Goal: Transaction & Acquisition: Purchase product/service

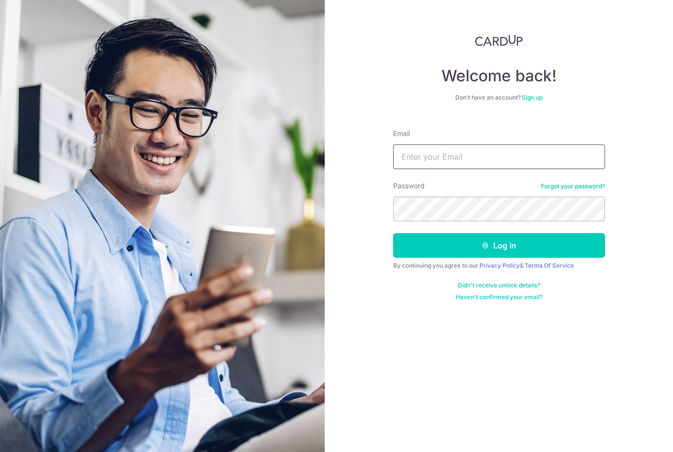
type input "julian@vampirovibrio.com"
click at [498, 245] on button "Log in" at bounding box center [499, 245] width 212 height 25
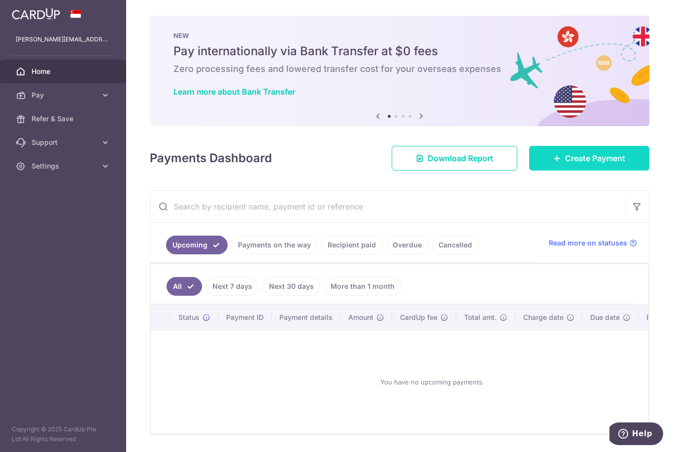
click at [589, 164] on span "Create Payment" at bounding box center [595, 158] width 60 height 12
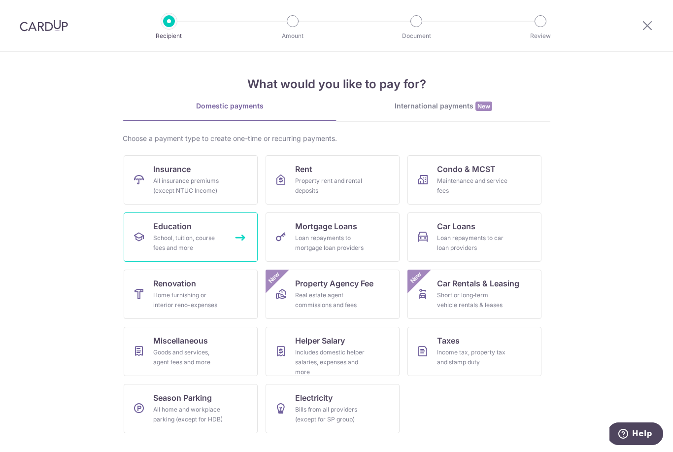
click at [214, 240] on div "School, tuition, course fees and more" at bounding box center [188, 243] width 71 height 20
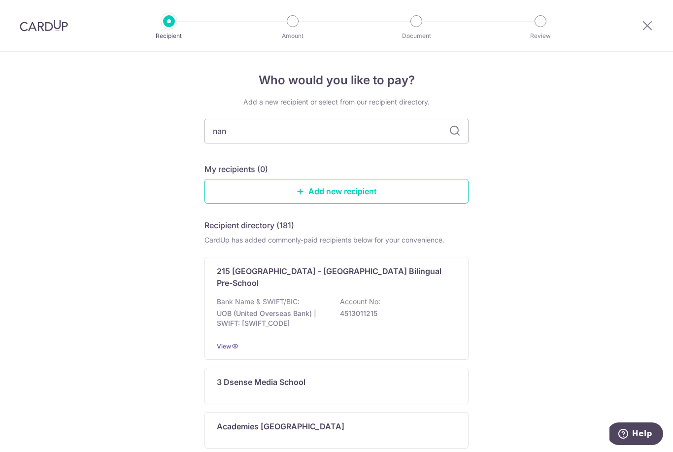
type input "nany"
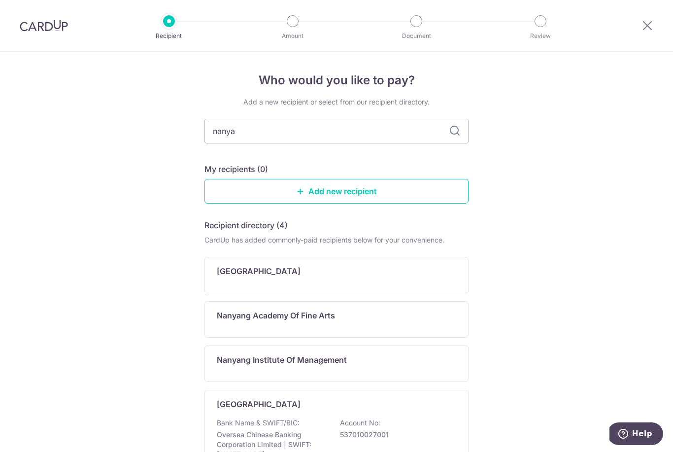
type input "nanyan"
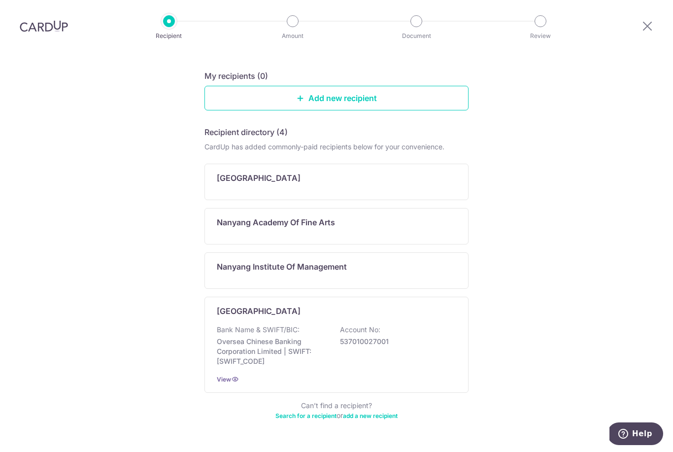
scroll to position [92, 0]
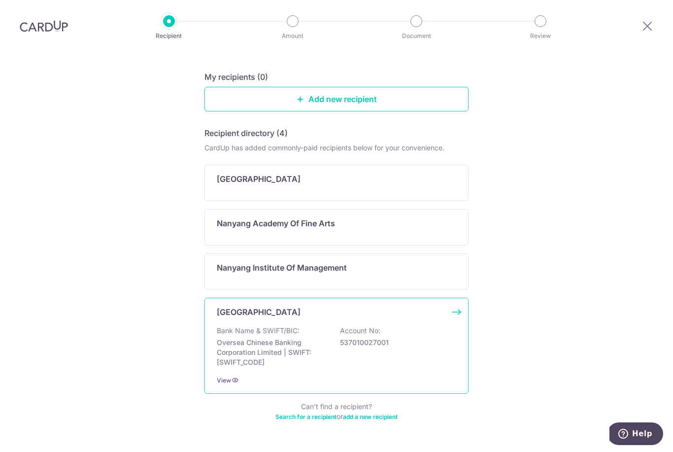
click at [288, 337] on p "Oversea Chinese Banking Corporation Limited | SWIFT: OCBCSGSGXXX" at bounding box center [272, 352] width 110 height 30
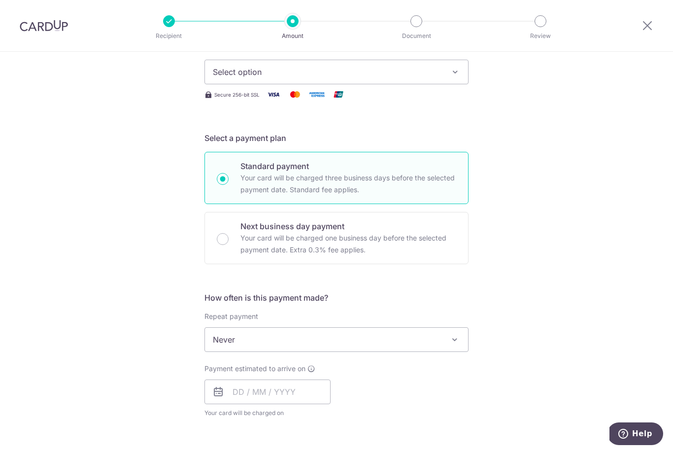
scroll to position [163, 0]
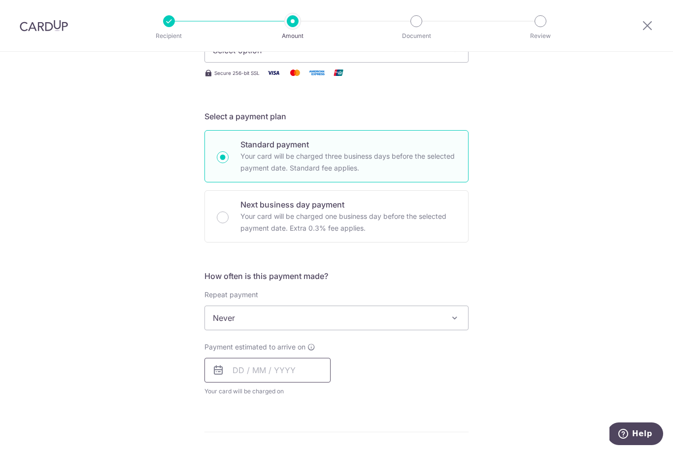
click at [295, 371] on input "text" at bounding box center [267, 370] width 126 height 25
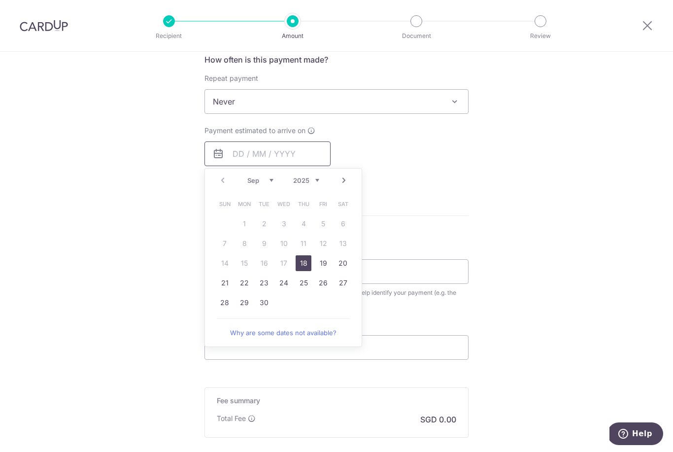
scroll to position [379, 0]
click at [347, 181] on link "Next" at bounding box center [344, 181] width 12 height 12
click at [323, 252] on link "10" at bounding box center [323, 244] width 16 height 16
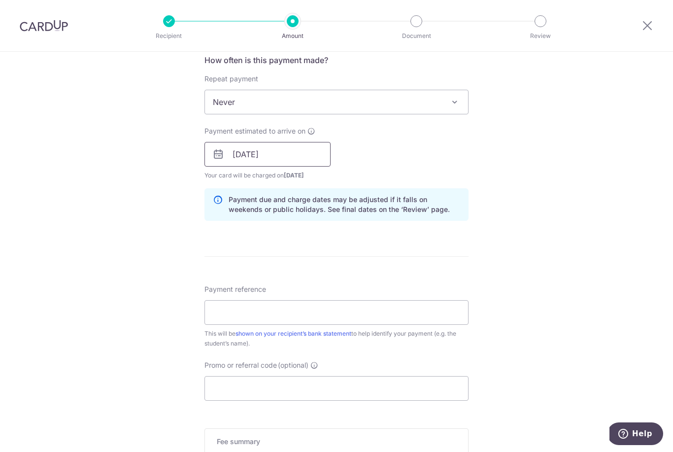
click at [302, 155] on input "[DATE]" at bounding box center [267, 154] width 126 height 25
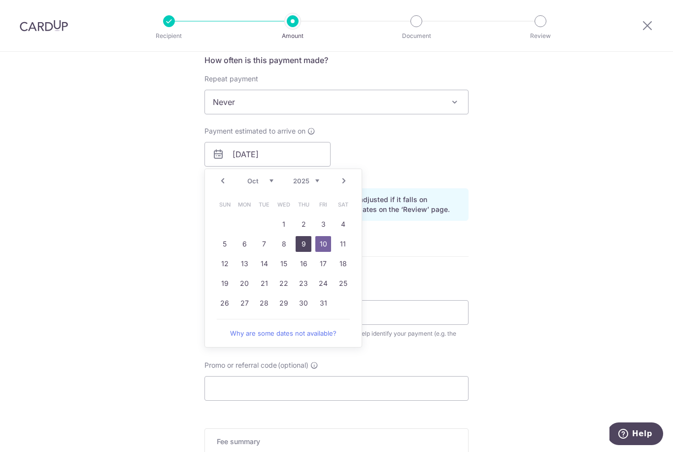
click at [309, 245] on link "9" at bounding box center [304, 244] width 16 height 16
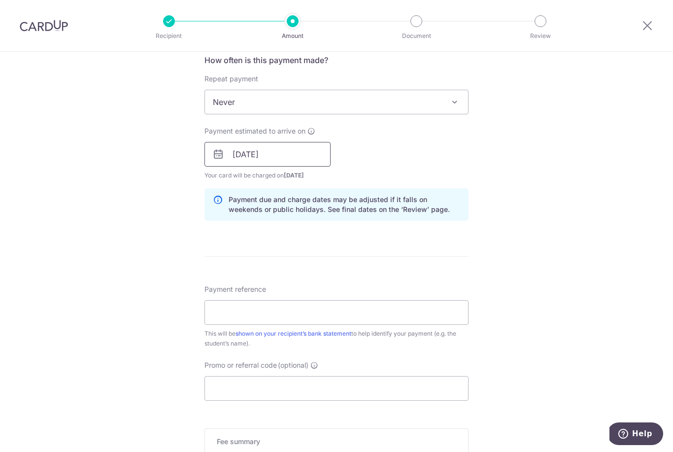
click at [309, 165] on input "09/10/2025" at bounding box center [267, 154] width 126 height 25
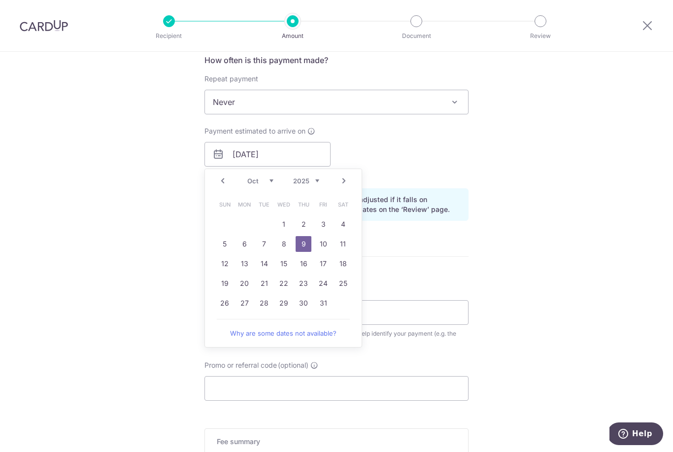
click at [328, 249] on link "10" at bounding box center [323, 244] width 16 height 16
type input "[DATE]"
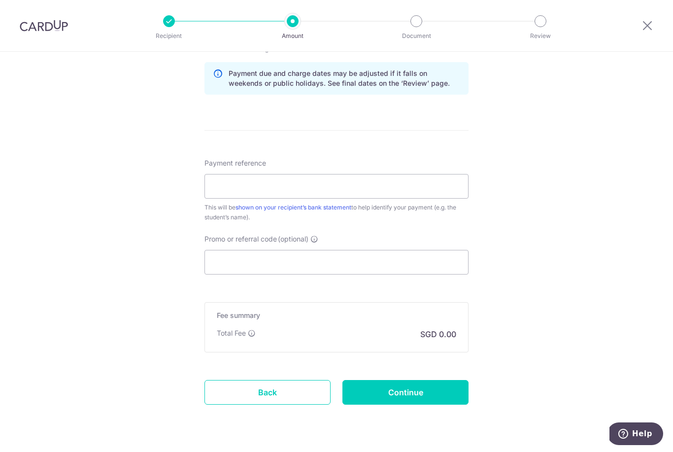
scroll to position [504, 0]
click at [434, 196] on input "Payment reference" at bounding box center [336, 187] width 264 height 25
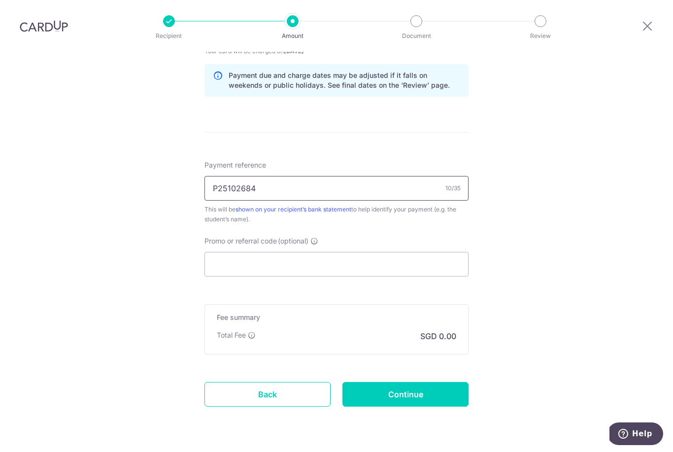
click at [312, 176] on input "P25102684" at bounding box center [336, 188] width 264 height 25
paste input "G2508492B"
type input "P25102684 G2508492B"
click at [375, 252] on input "Promo or referral code (optional)" at bounding box center [336, 264] width 264 height 25
click at [287, 252] on input "Promo or referral code (optional)" at bounding box center [336, 264] width 264 height 25
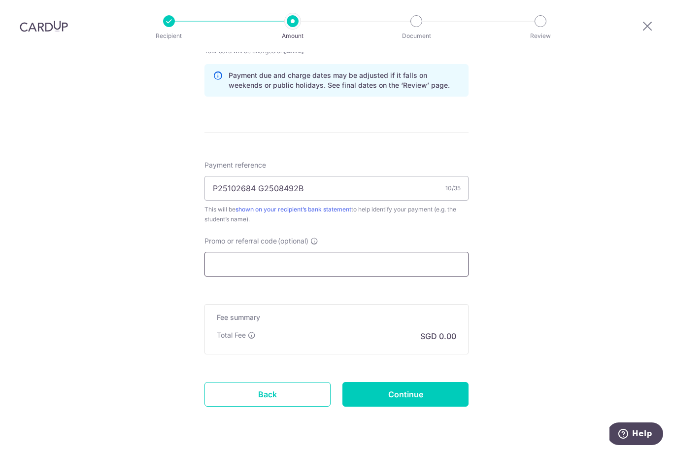
paste input "25AMEX18"
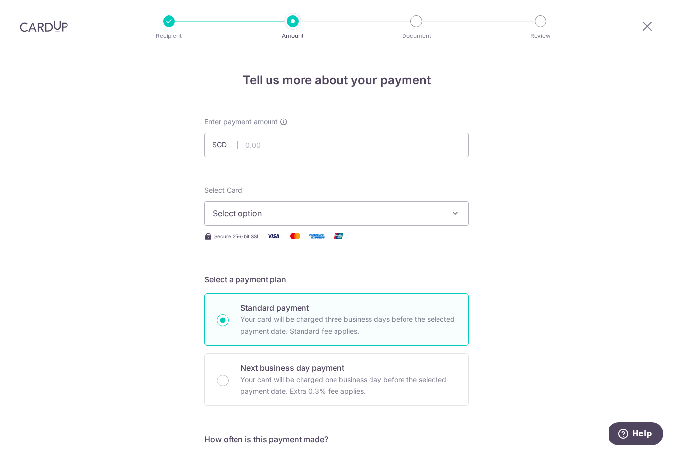
scroll to position [0, 0]
type input "25AMEX18"
click at [333, 132] on input "text" at bounding box center [336, 144] width 264 height 25
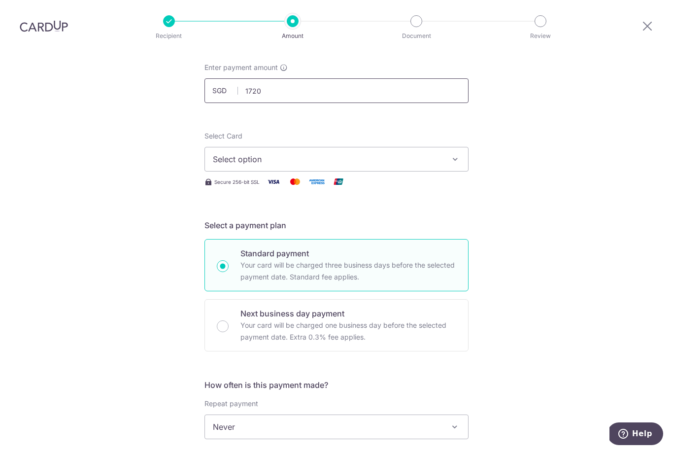
scroll to position [58, 0]
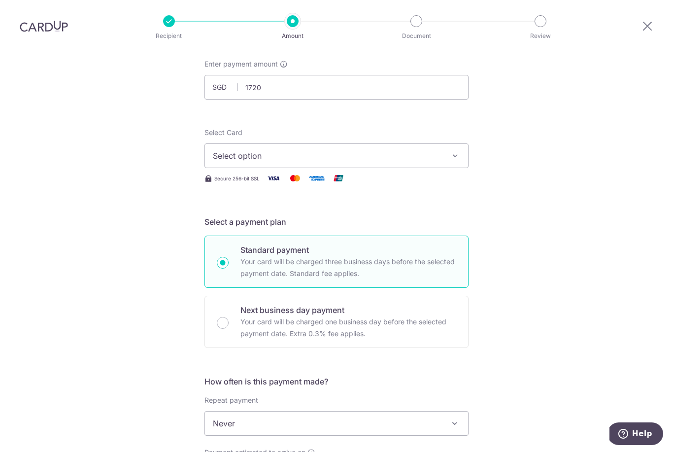
click at [456, 151] on icon "button" at bounding box center [455, 156] width 10 height 10
type input "1,720.00"
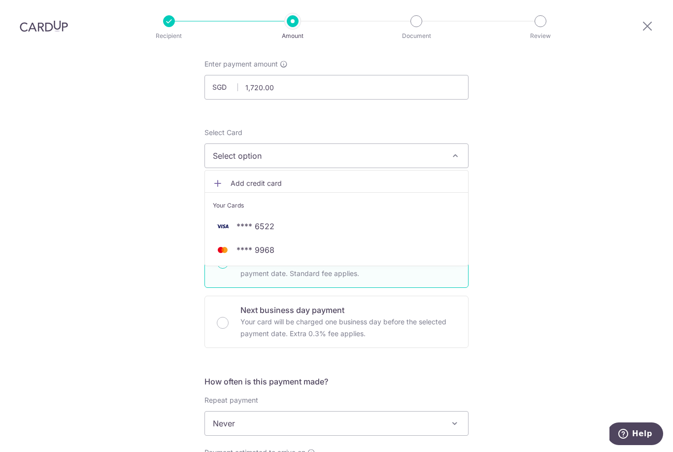
click at [221, 178] on icon at bounding box center [218, 183] width 10 height 10
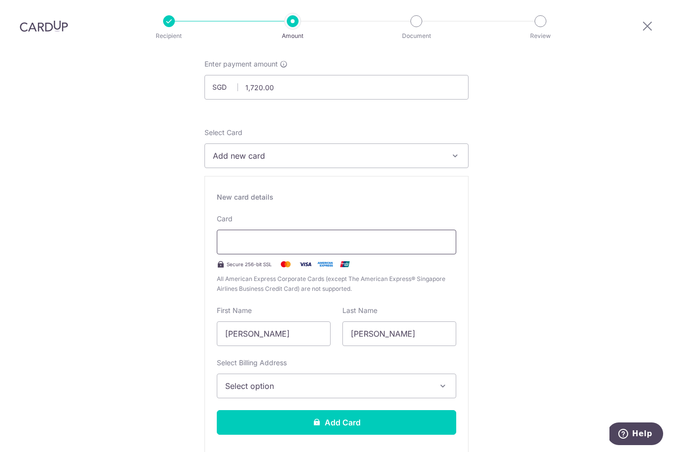
click at [358, 230] on div at bounding box center [336, 242] width 239 height 25
click at [343, 230] on div at bounding box center [336, 242] width 239 height 25
click at [305, 321] on input "Siew Boon" at bounding box center [274, 333] width 114 height 25
type input "Siew Boon Julian"
click at [343, 380] on span "Select option" at bounding box center [327, 386] width 205 height 12
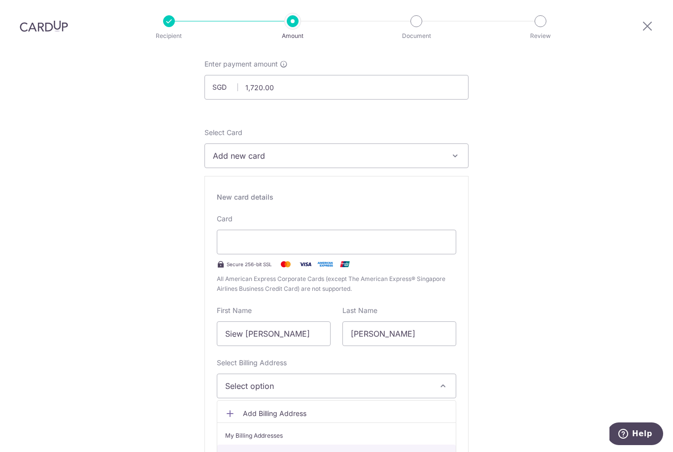
click at [352, 444] on link "Blk 534 Jurong West St 52, #06-457, Singapore, Singapore-640534" at bounding box center [336, 456] width 238 height 24
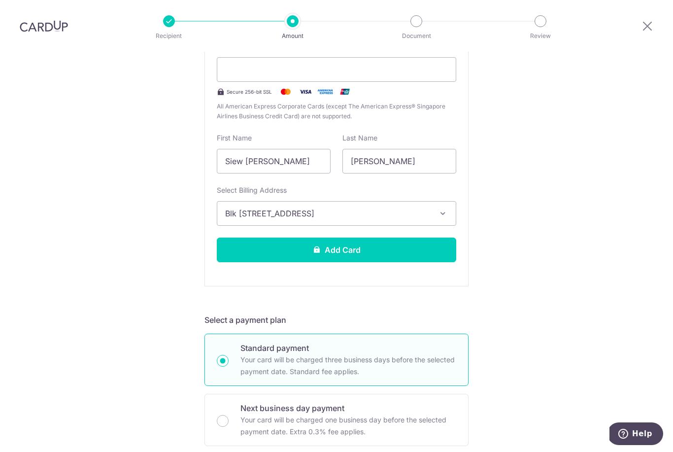
scroll to position [231, 0]
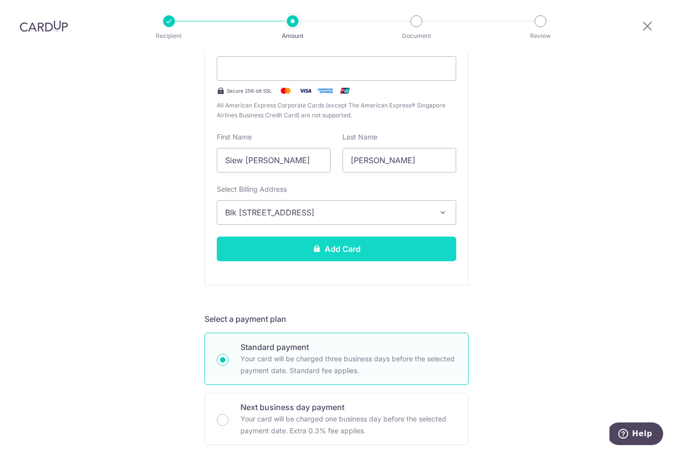
click at [425, 236] on button "Add Card" at bounding box center [336, 248] width 239 height 25
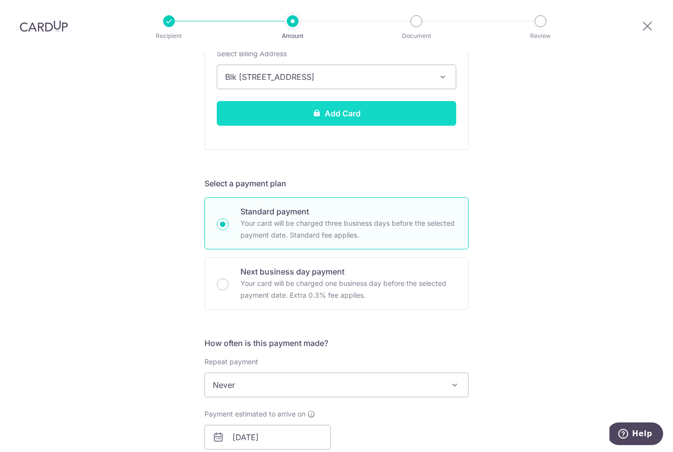
scroll to position [369, 0]
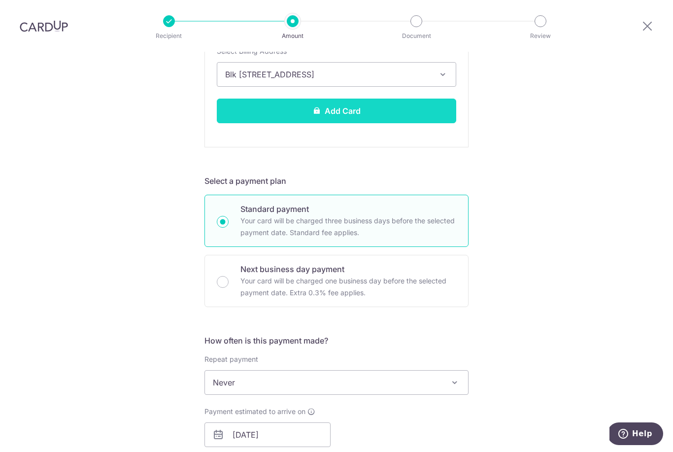
click at [439, 99] on button "Add Card" at bounding box center [336, 111] width 239 height 25
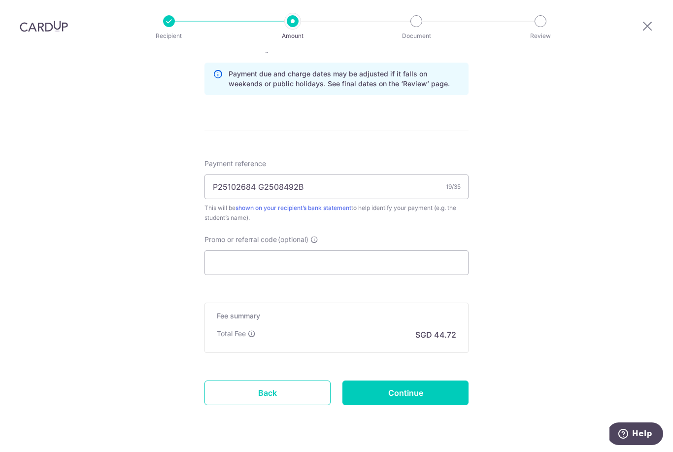
scroll to position [504, 0]
click at [368, 251] on input "Promo or referral code (optional)" at bounding box center [336, 263] width 264 height 25
click at [357, 251] on input "Promo or referral code (optional)" at bounding box center [336, 263] width 264 height 25
paste input "25AMEX18"
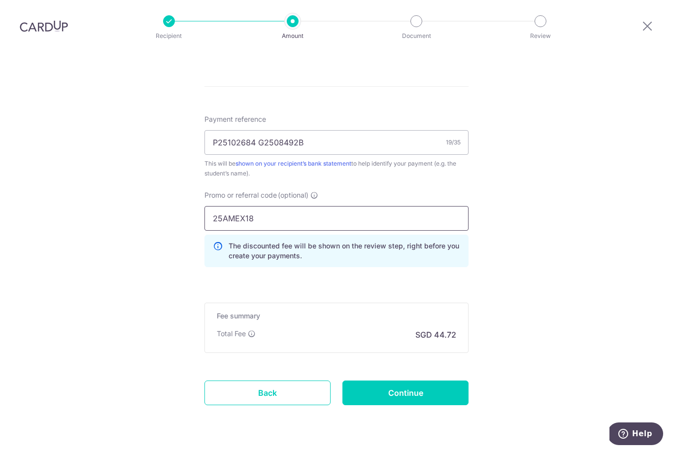
scroll to position [548, 0]
type input "25AMEX18"
click at [420, 381] on input "Continue" at bounding box center [405, 393] width 126 height 25
type input "Create Schedule"
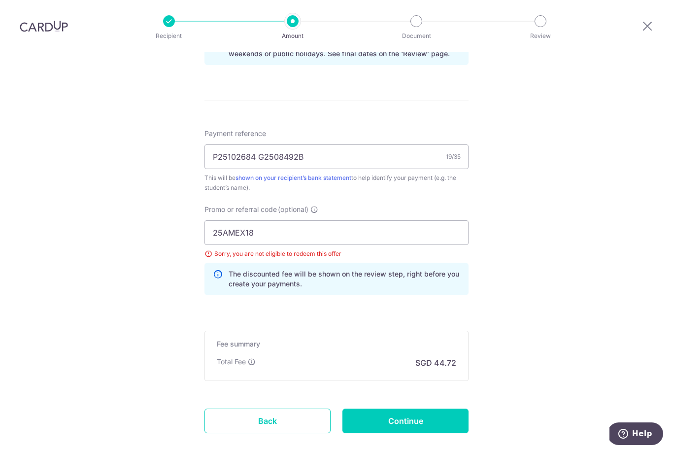
scroll to position [523, 0]
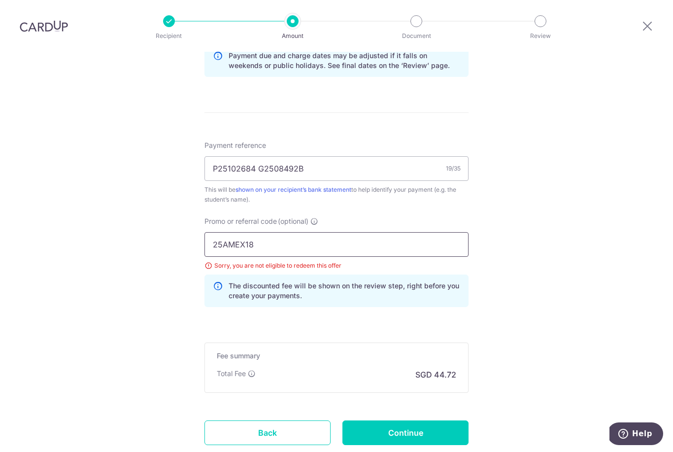
click at [319, 232] on input "25AMEX18" at bounding box center [336, 244] width 264 height 25
type input "2"
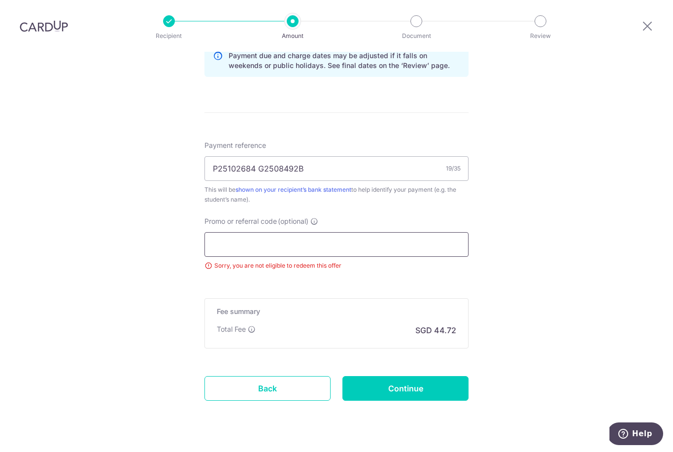
scroll to position [518, 0]
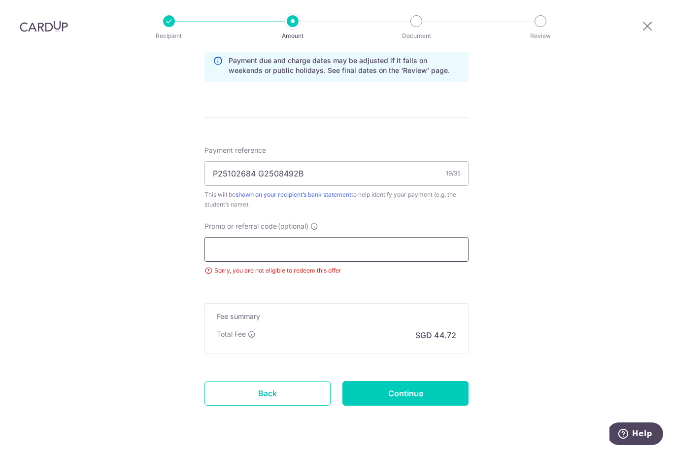
click at [244, 237] on input "Promo or referral code (optional)" at bounding box center [336, 249] width 264 height 25
paste input "25AMEX21"
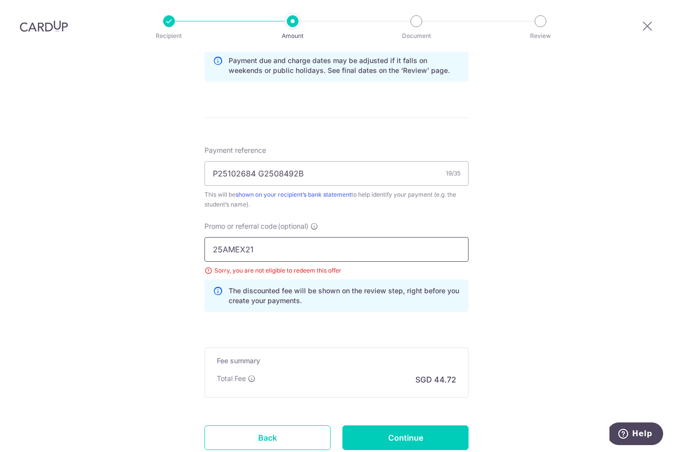
type input "25AMEX21"
click at [388, 301] on form "Enter payment amount SGD 1,720.00 1720.00 Select Card **** 1009 Add credit card…" at bounding box center [336, 38] width 264 height 878
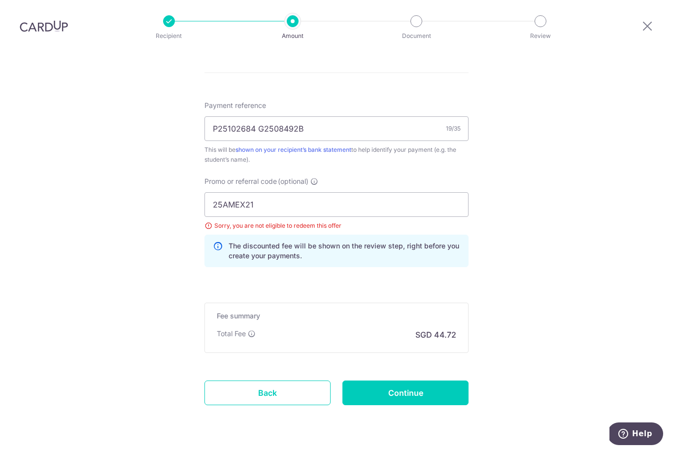
scroll to position [562, 0]
click at [404, 381] on input "Continue" at bounding box center [405, 393] width 126 height 25
type input "Update Schedule"
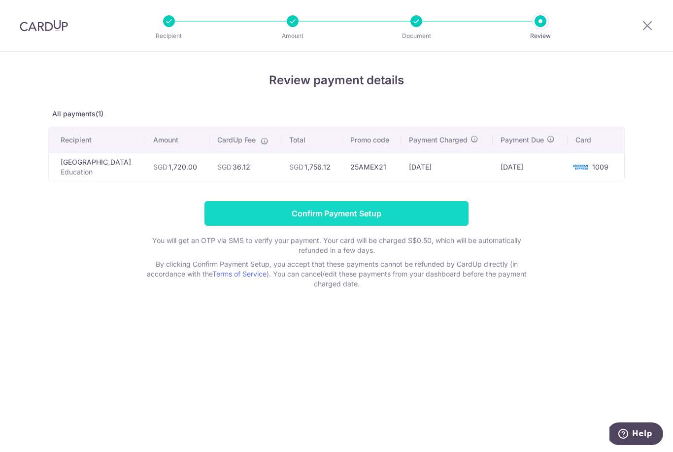
click at [430, 226] on input "Confirm Payment Setup" at bounding box center [336, 213] width 264 height 25
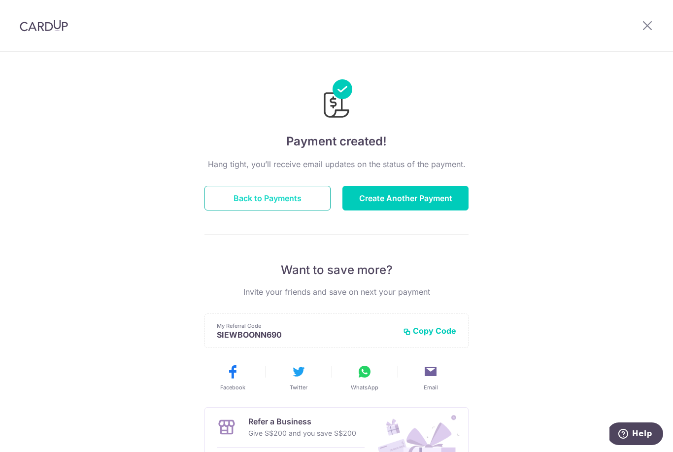
click at [294, 199] on button "Back to Payments" at bounding box center [267, 198] width 126 height 25
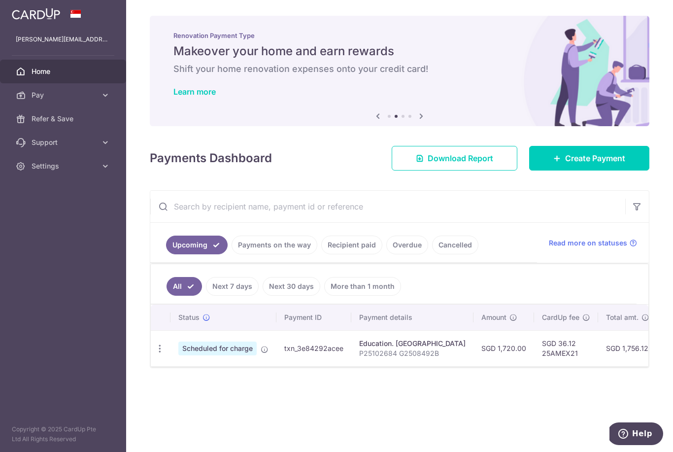
click at [321, 254] on link "Recipient paid" at bounding box center [351, 244] width 61 height 19
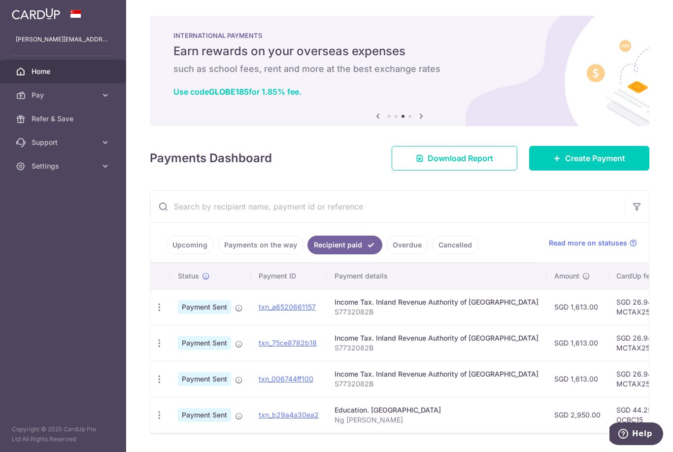
click at [166, 254] on link "Upcoming" at bounding box center [190, 244] width 48 height 19
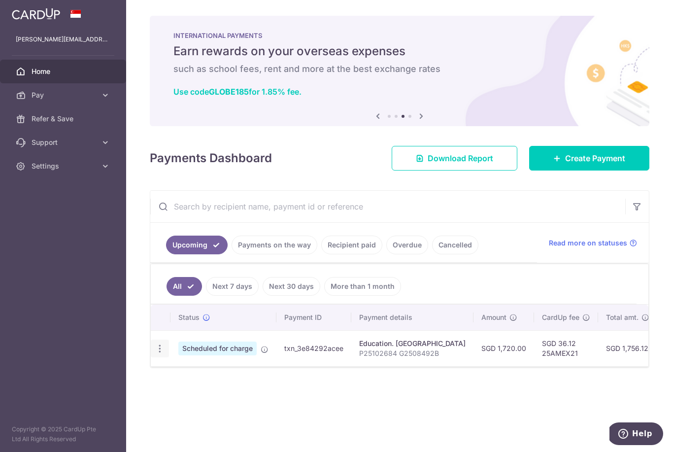
click at [155, 354] on icon "button" at bounding box center [160, 348] width 10 height 10
click at [411, 263] on div at bounding box center [336, 226] width 673 height 452
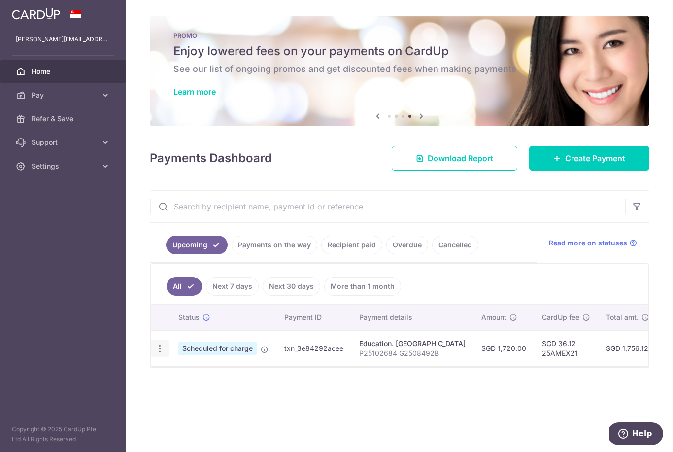
click at [166, 296] on link "All" at bounding box center [183, 286] width 35 height 19
click at [619, 248] on span "Read more on statuses" at bounding box center [588, 243] width 78 height 10
